Goal: Task Accomplishment & Management: Manage account settings

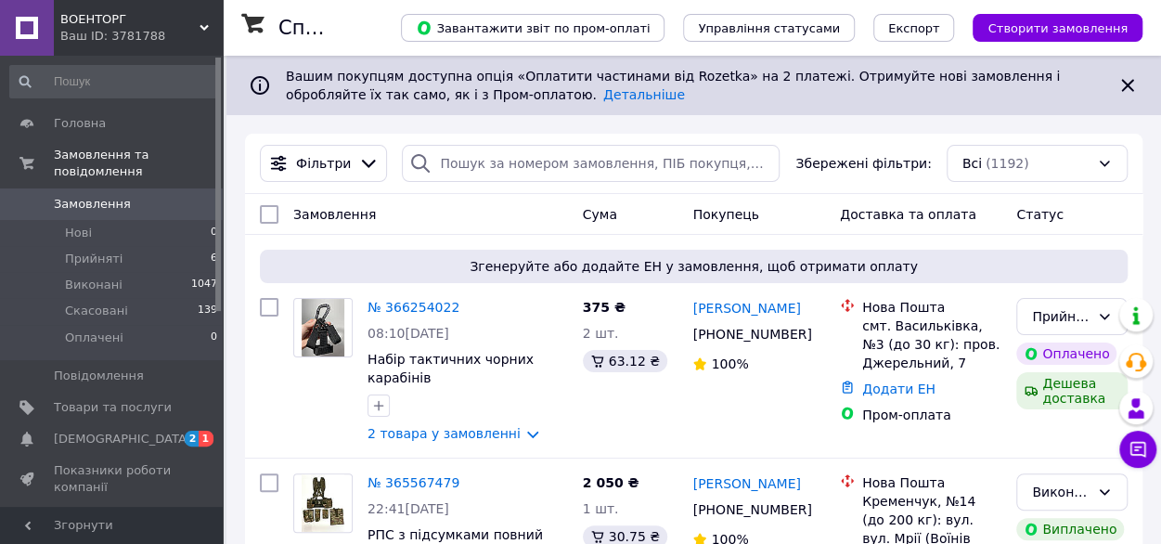
click at [109, 18] on span "ВОЕНТОРГ" at bounding box center [129, 19] width 139 height 17
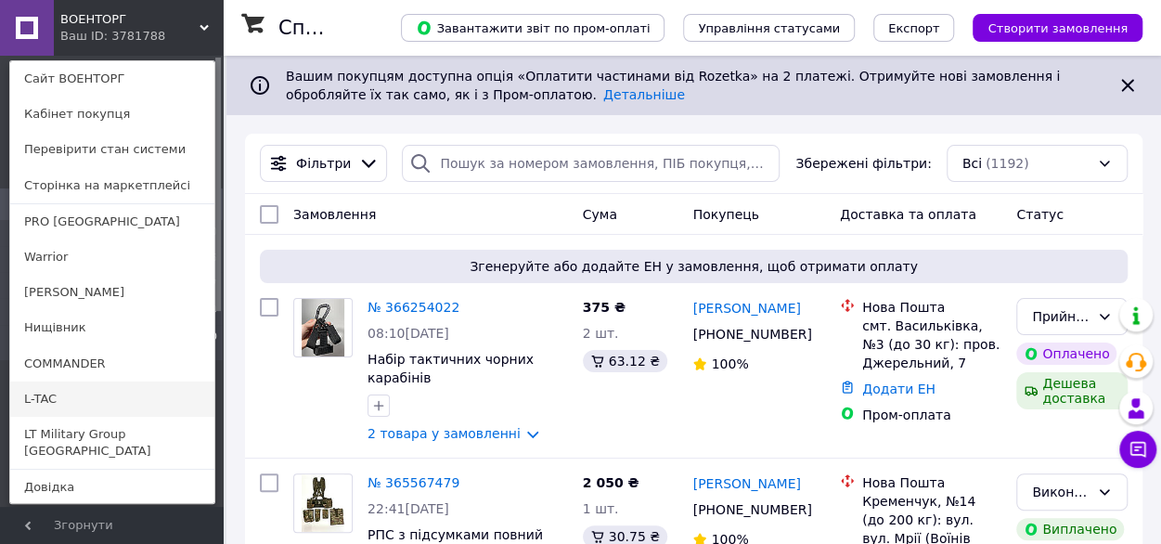
click at [61, 396] on link "L-TAC" at bounding box center [112, 399] width 204 height 35
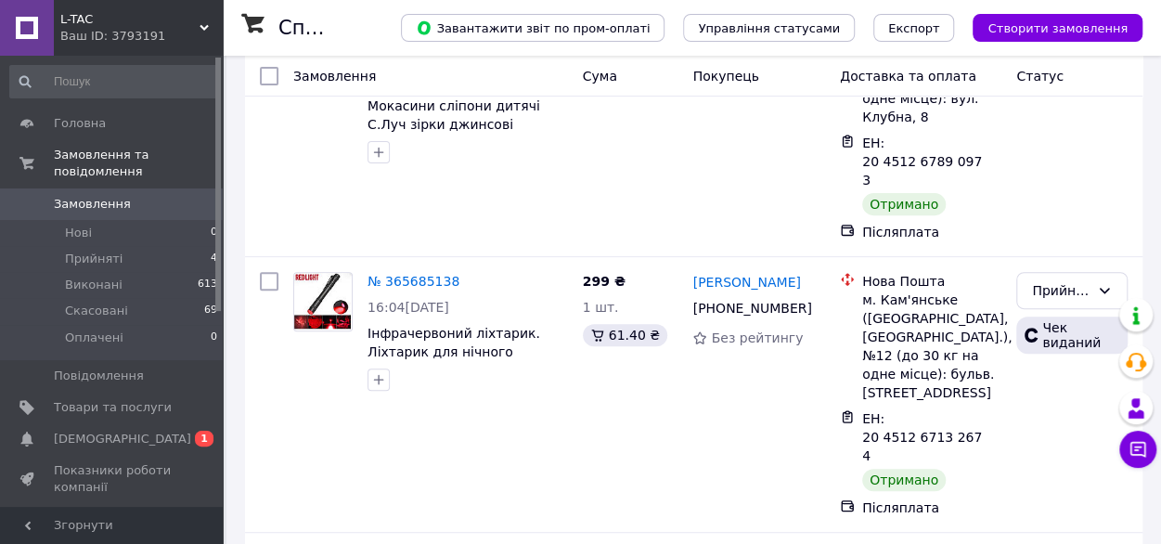
scroll to position [236, 0]
click at [1046, 279] on div "Прийнято" at bounding box center [1061, 289] width 58 height 20
click at [1042, 293] on li "Виконано" at bounding box center [1072, 292] width 110 height 33
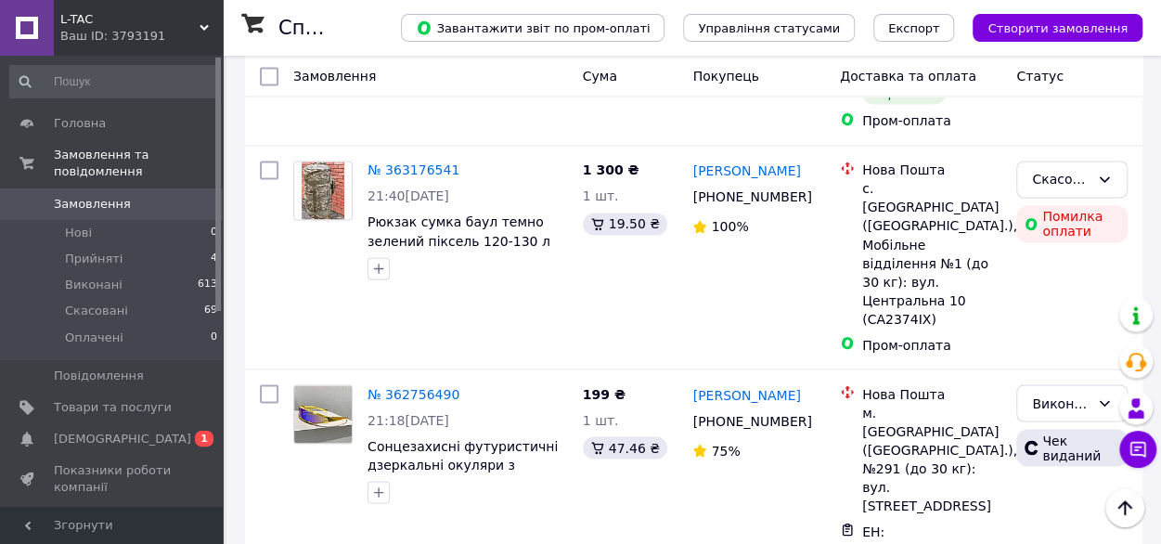
scroll to position [1501, 0]
